Goal: Task Accomplishment & Management: Manage account settings

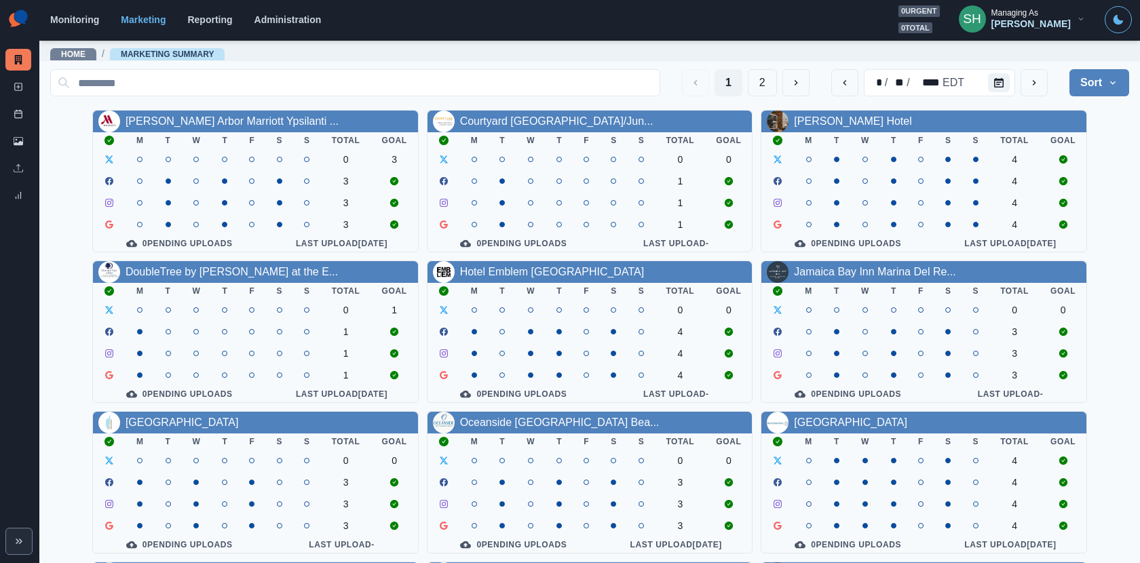
click at [1017, 19] on button "SH Managing As [PERSON_NAME]" at bounding box center [1022, 18] width 149 height 27
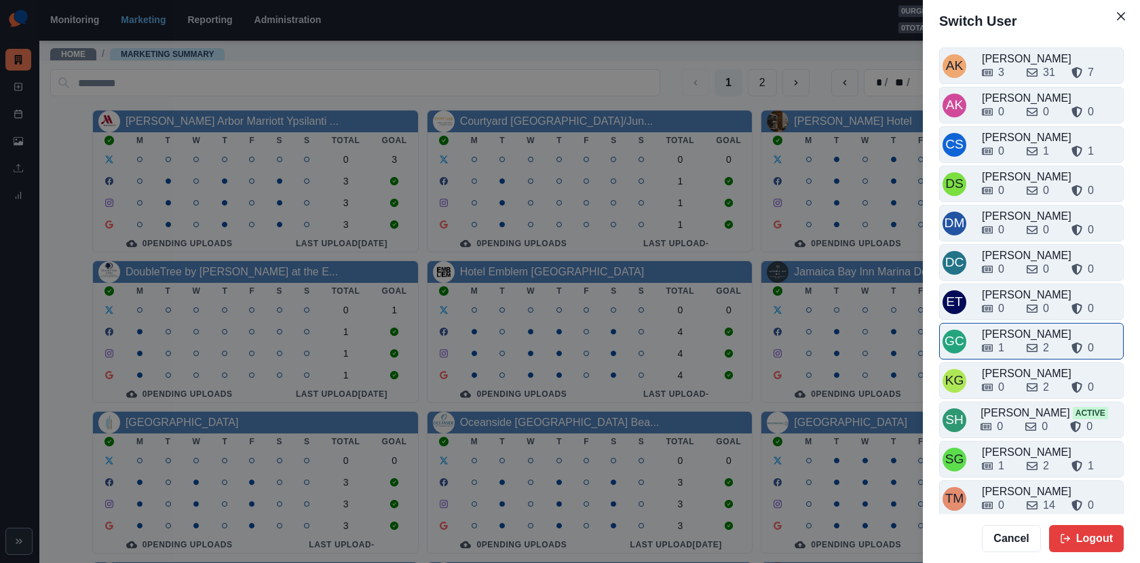
click at [1027, 329] on div "[PERSON_NAME]" at bounding box center [1051, 334] width 138 height 16
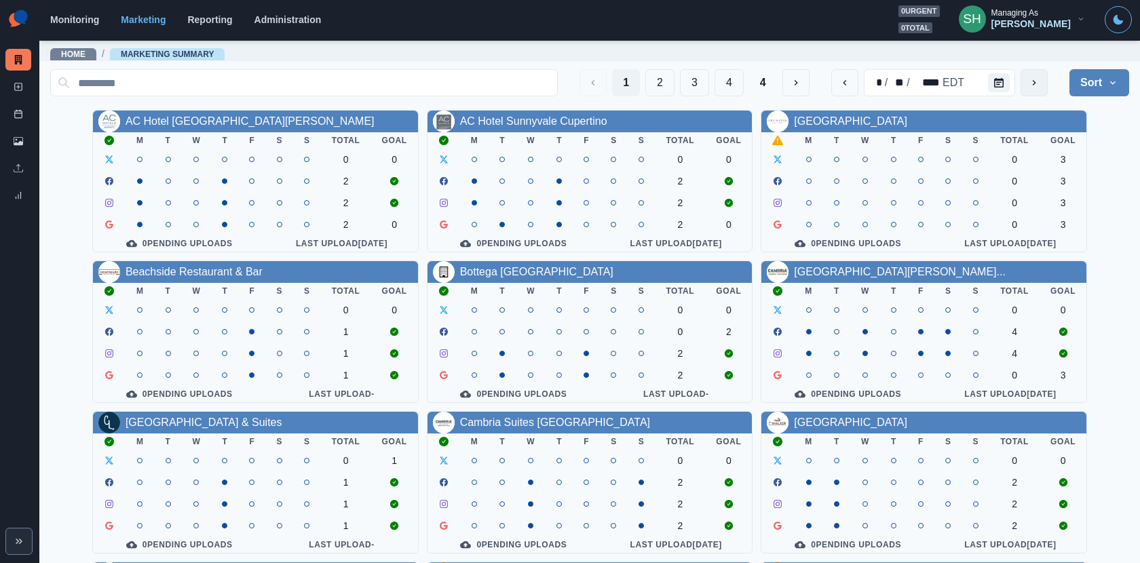
click at [1034, 81] on icon "next" at bounding box center [1034, 82] width 11 height 11
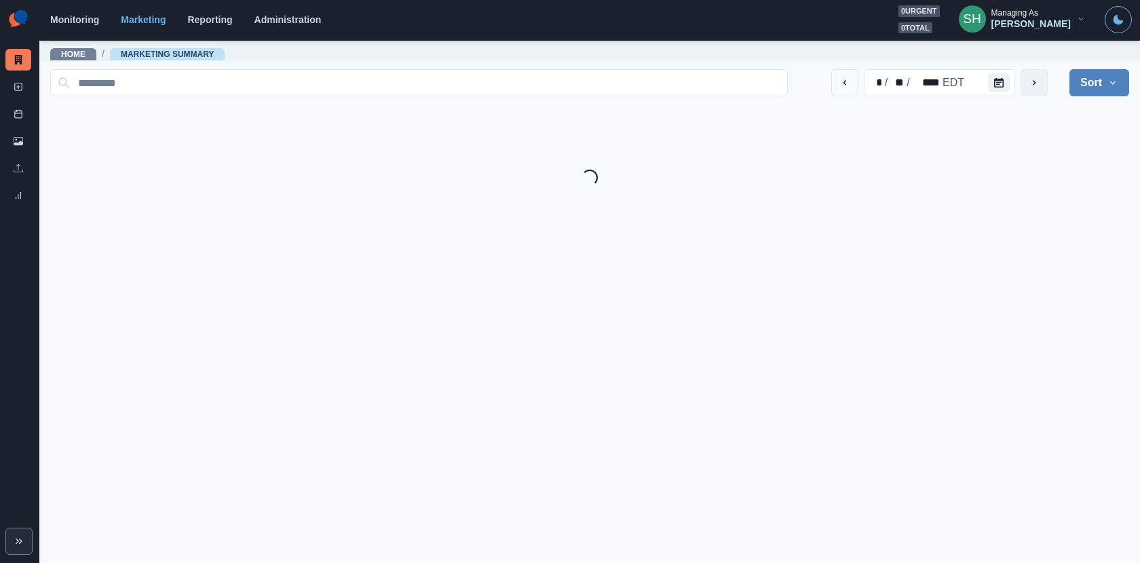
click at [1034, 81] on icon "next" at bounding box center [1034, 82] width 11 height 11
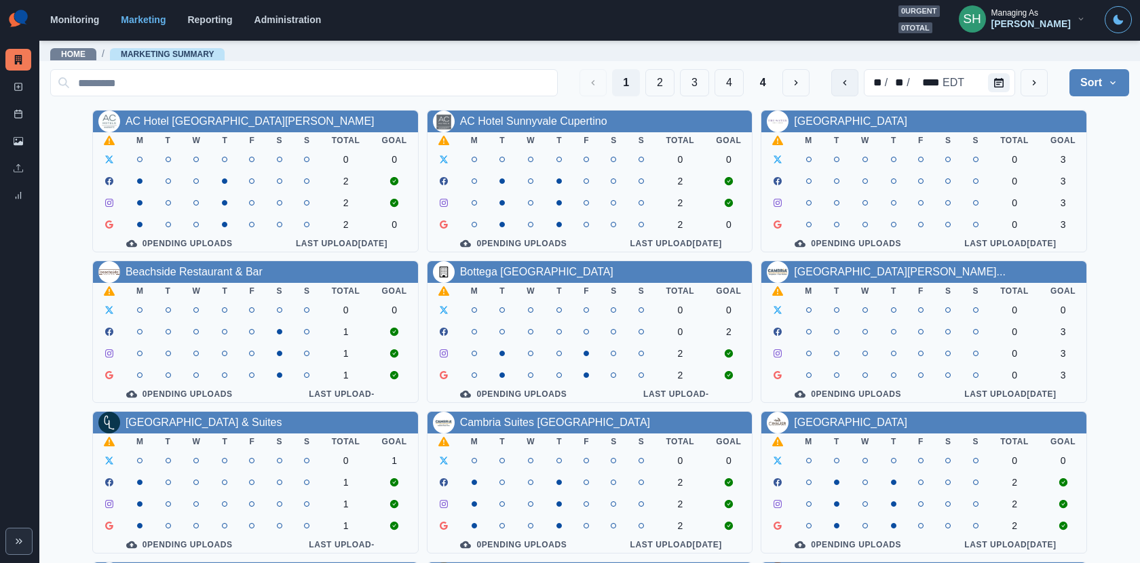
click at [839, 84] on button "previous" at bounding box center [844, 82] width 27 height 27
click at [835, 79] on button "previous" at bounding box center [844, 82] width 27 height 27
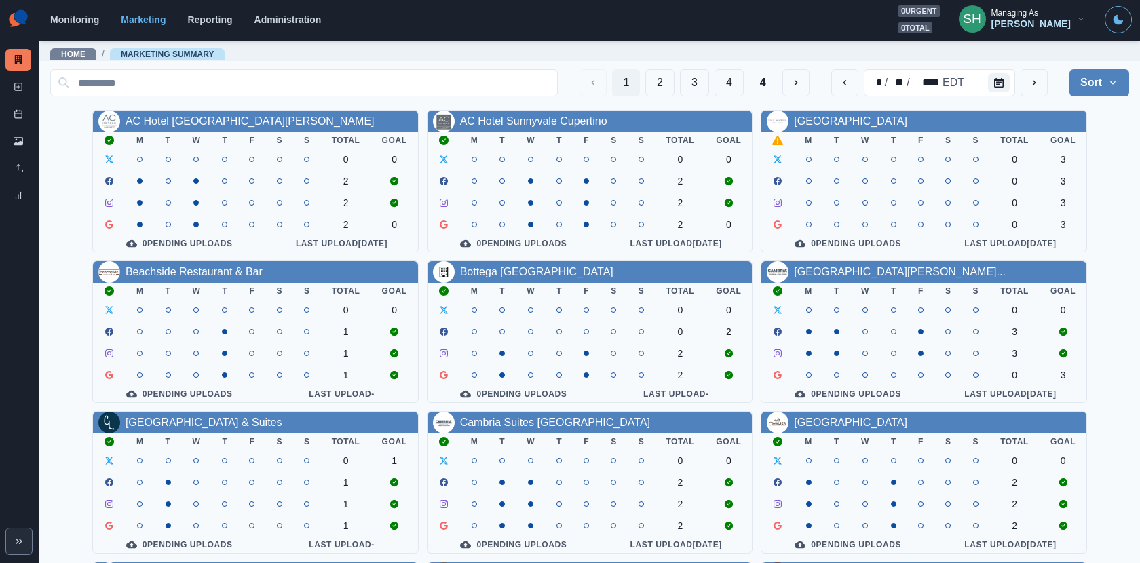
click at [1019, 11] on div "Managing As" at bounding box center [1014, 13] width 47 height 10
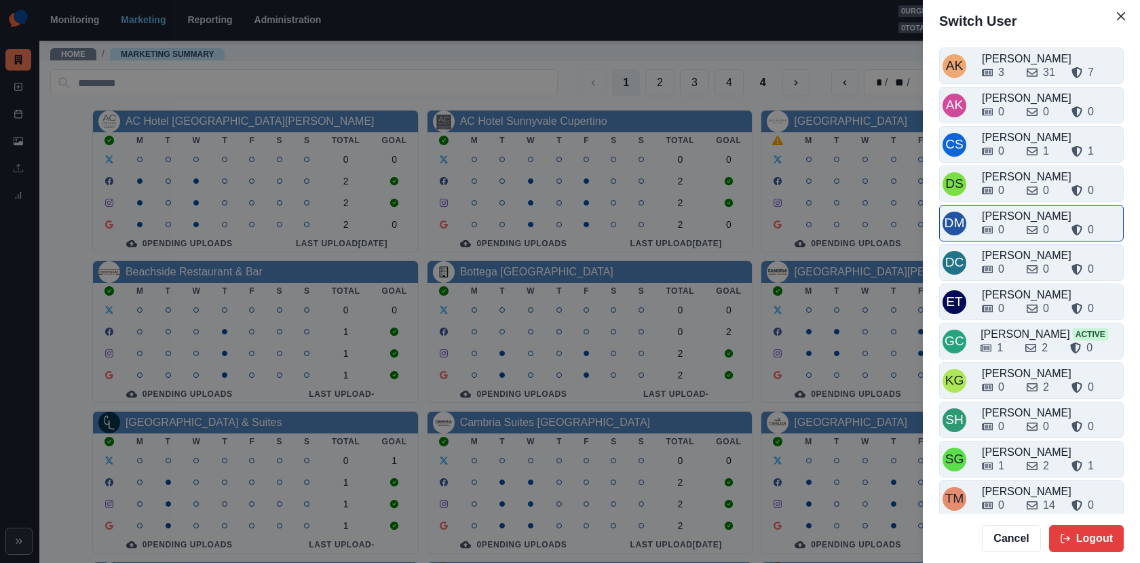
click at [1017, 208] on div "[PERSON_NAME]" at bounding box center [1051, 216] width 138 height 16
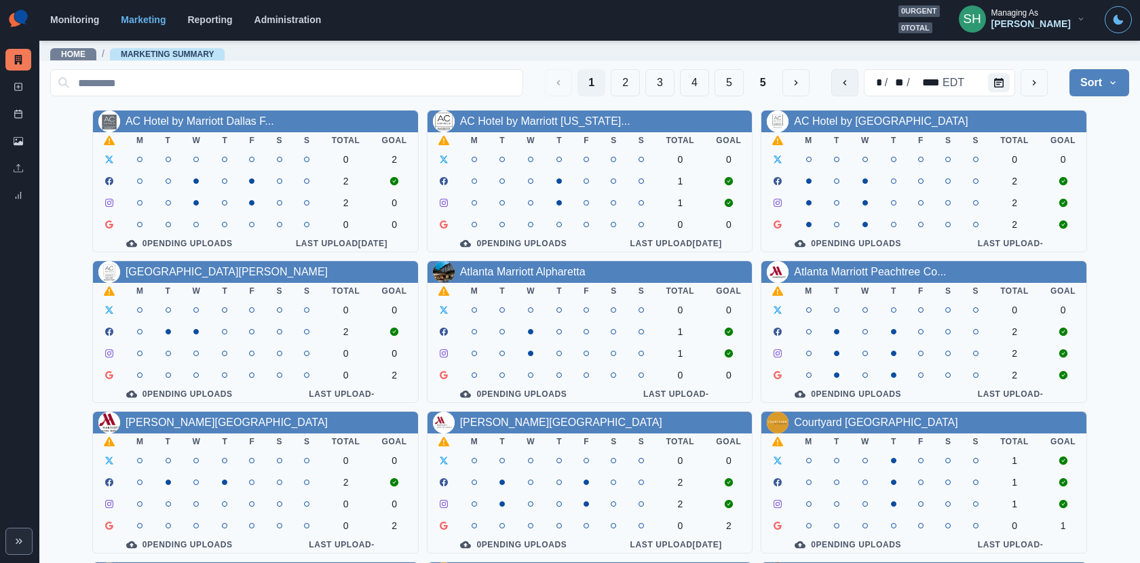
click at [845, 75] on button "previous" at bounding box center [844, 82] width 27 height 27
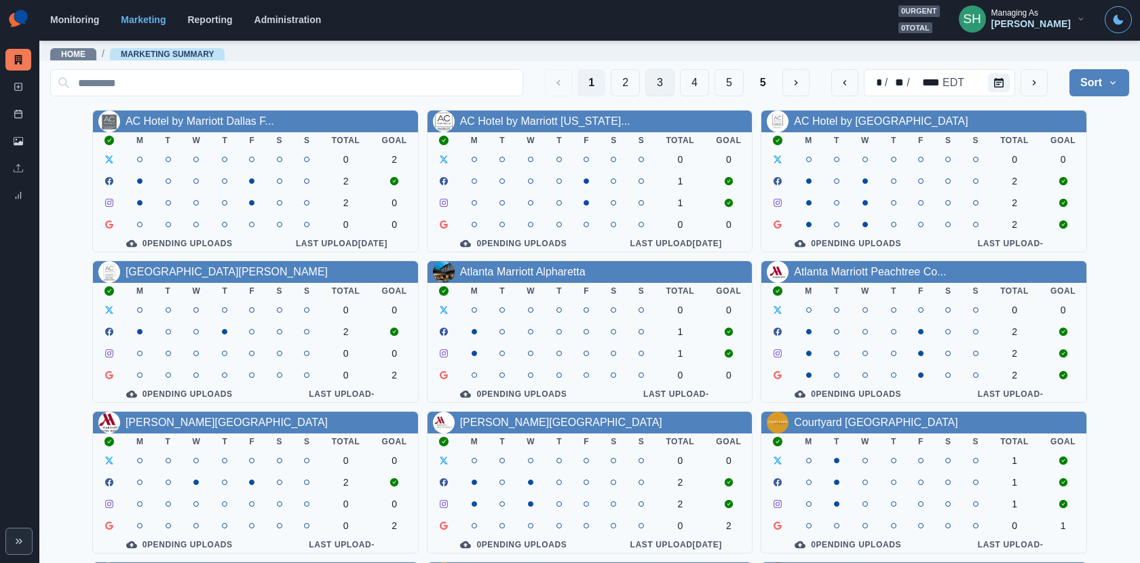
click at [653, 83] on button "3" at bounding box center [659, 82] width 29 height 27
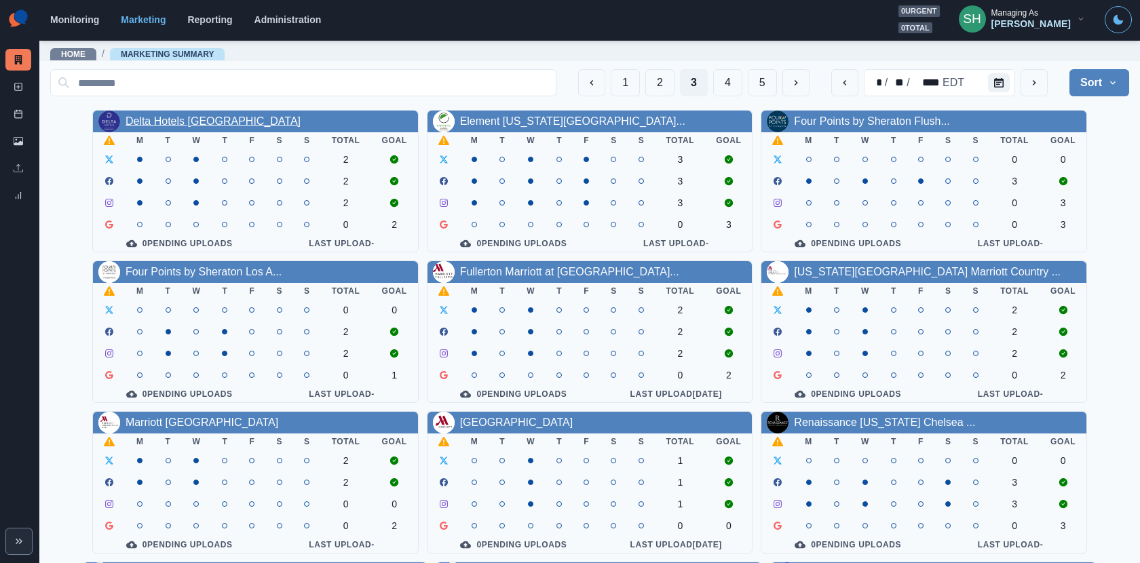
click at [267, 119] on link "Delta Hotels [GEOGRAPHIC_DATA]" at bounding box center [213, 121] width 175 height 12
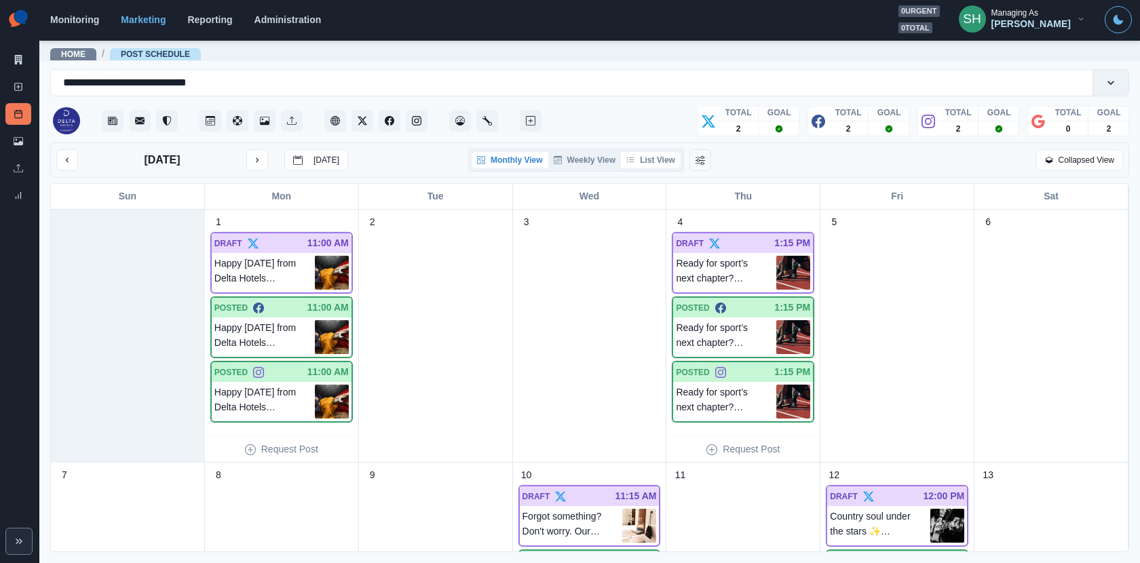
click at [657, 161] on button "List View" at bounding box center [651, 160] width 60 height 16
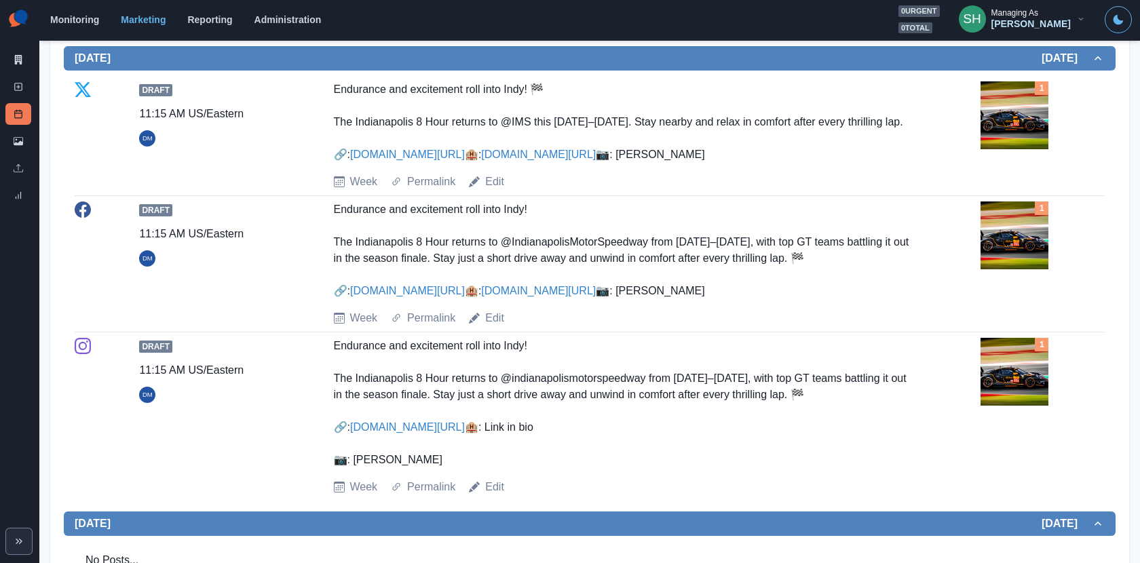
scroll to position [711, 0]
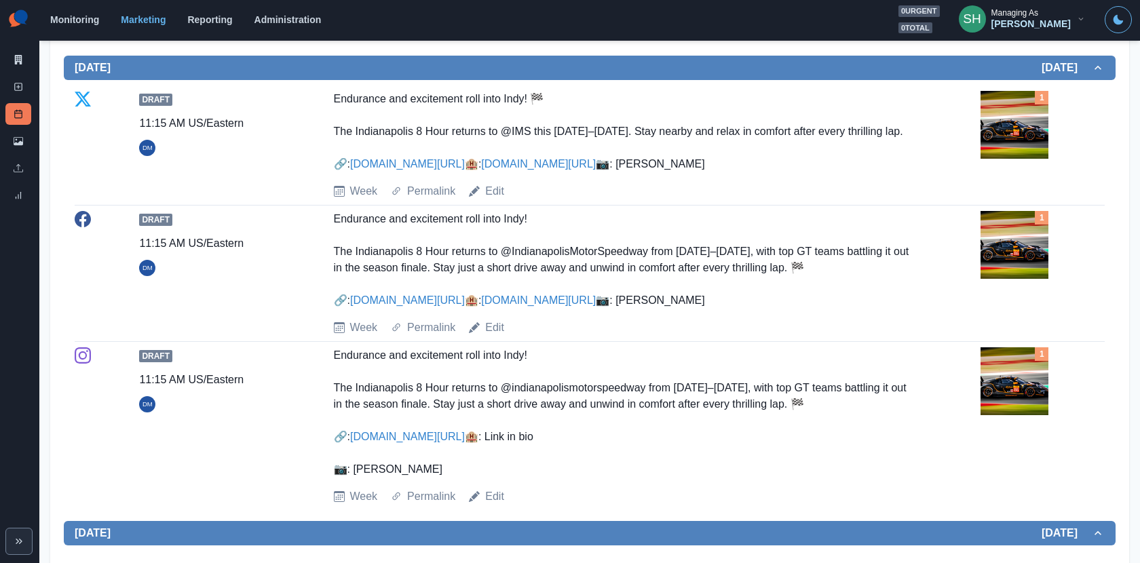
click at [1008, 279] on img at bounding box center [1015, 245] width 68 height 68
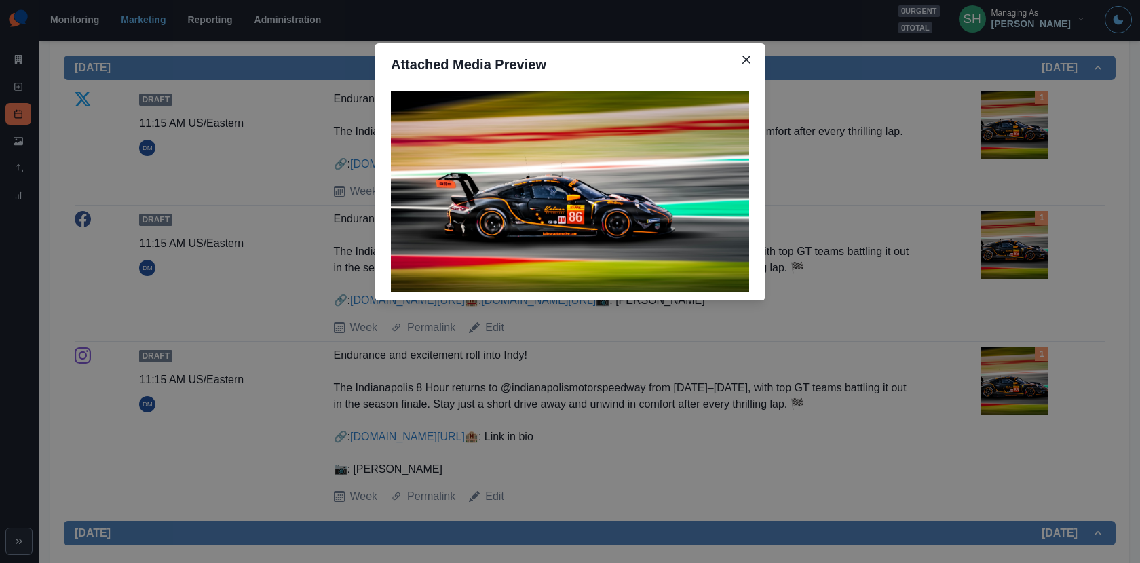
click at [1008, 299] on div "Attached Media Preview" at bounding box center [570, 281] width 1140 height 563
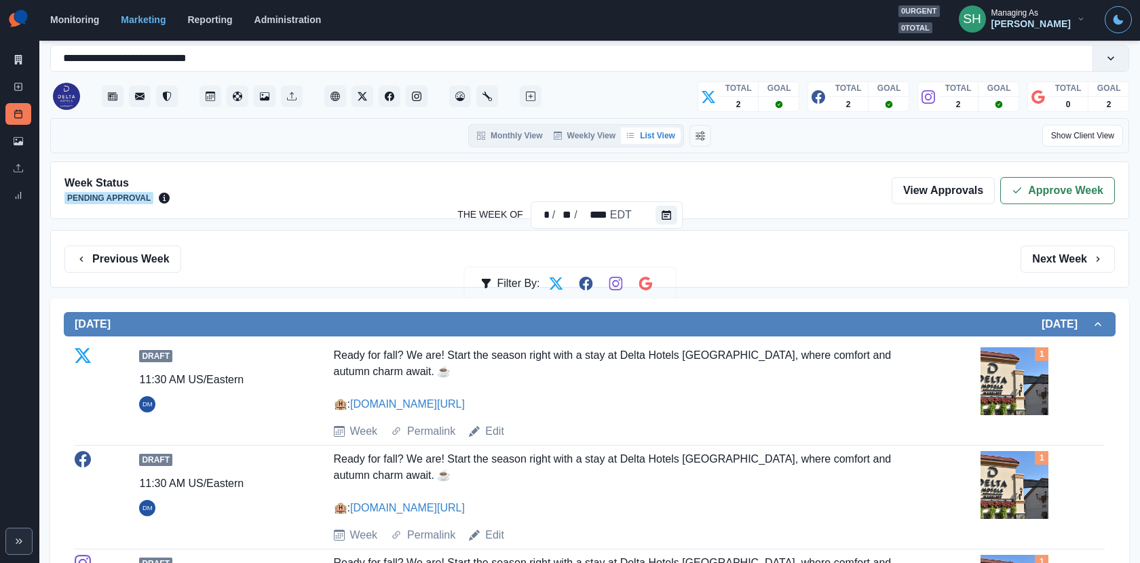
scroll to position [0, 0]
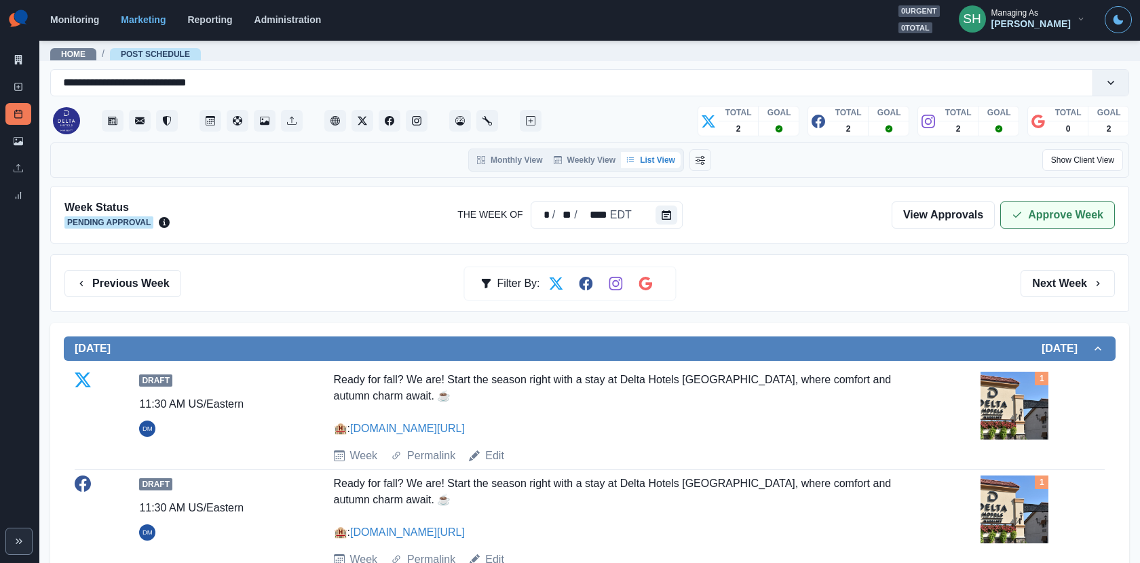
click at [1059, 204] on button "Approve Week" at bounding box center [1057, 215] width 115 height 27
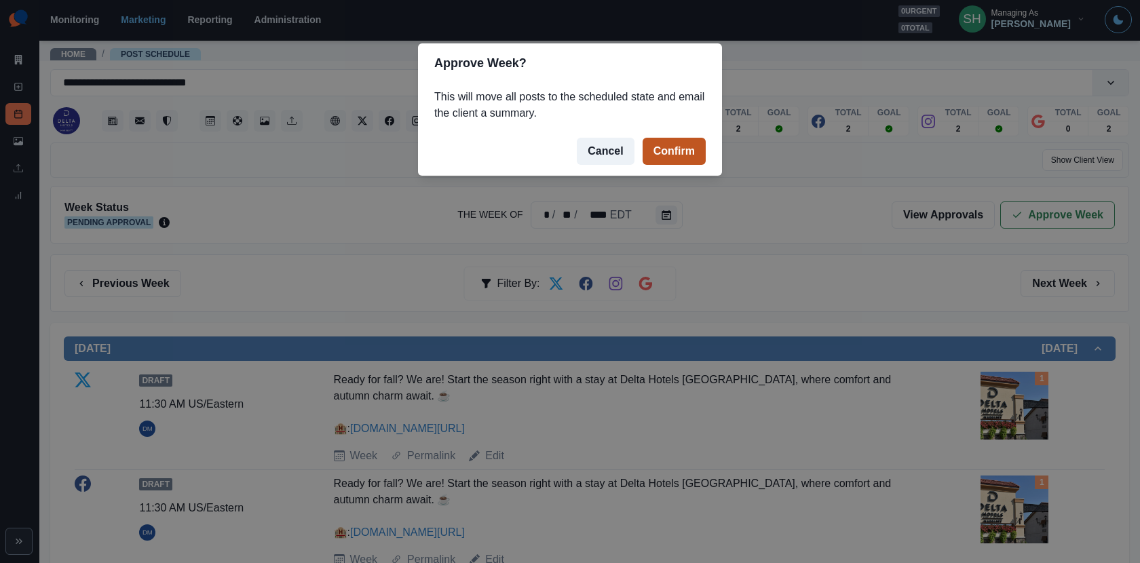
click at [686, 146] on button "Confirm" at bounding box center [674, 151] width 63 height 27
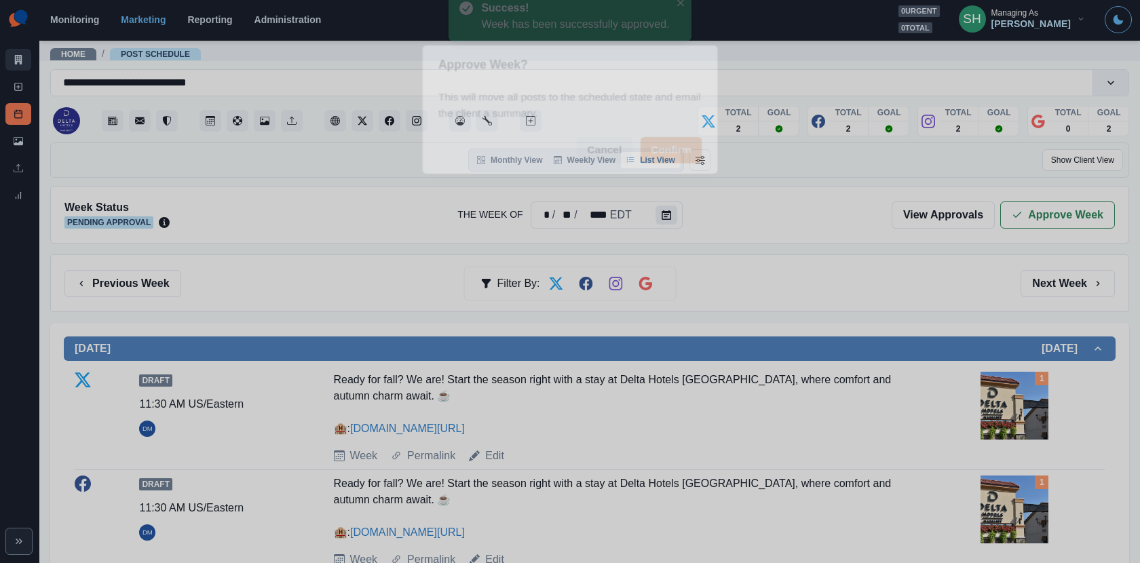
click at [14, 56] on icon at bounding box center [19, 60] width 10 height 10
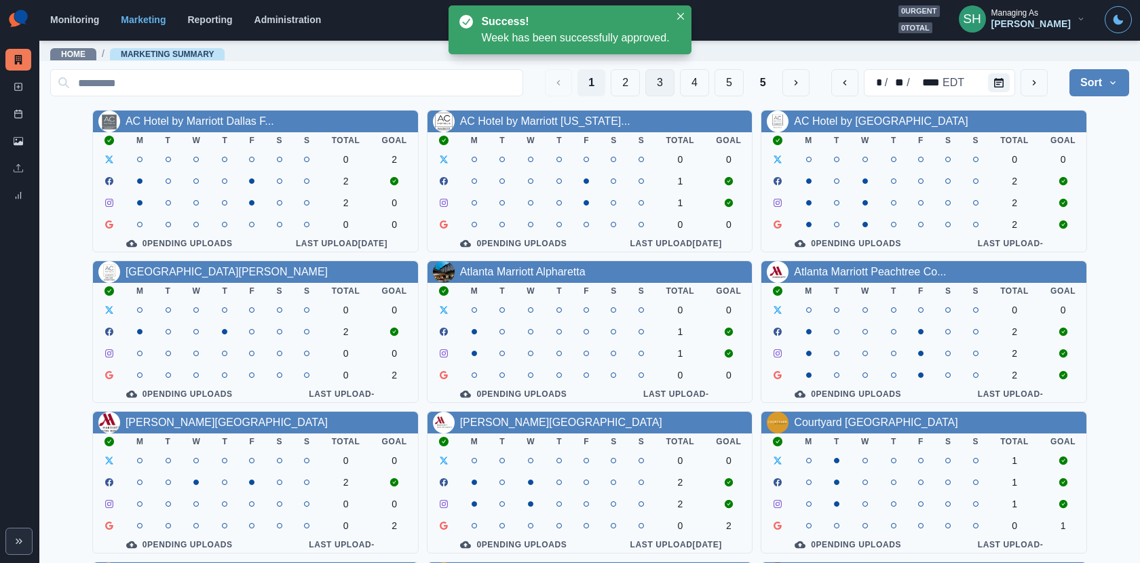
click at [671, 83] on button "3" at bounding box center [659, 82] width 29 height 27
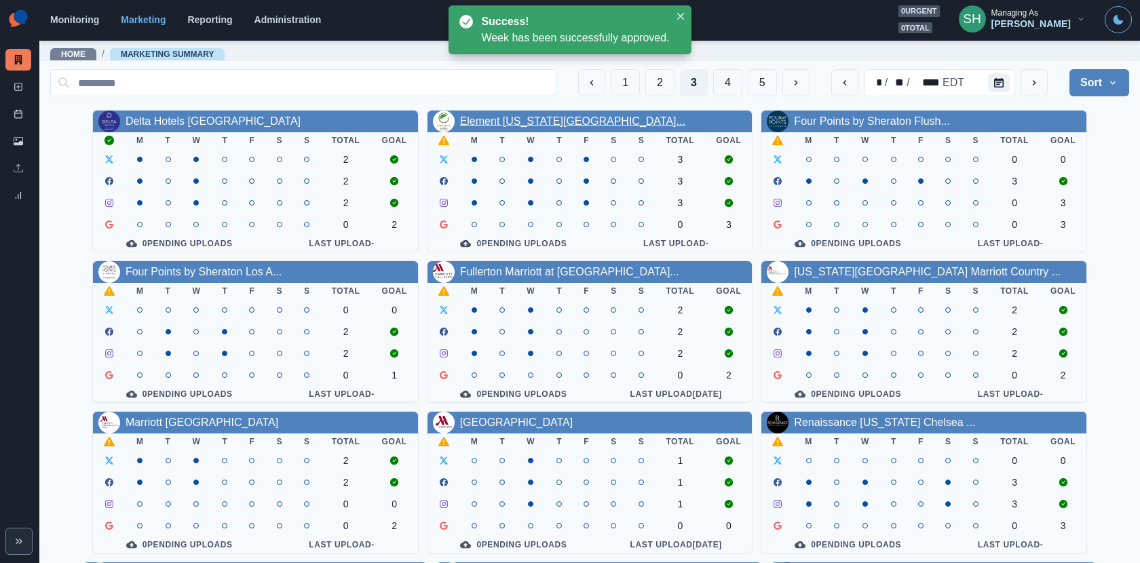
click at [556, 116] on link "Element [US_STATE][GEOGRAPHIC_DATA]..." at bounding box center [572, 121] width 225 height 12
